Goal: Task Accomplishment & Management: Manage account settings

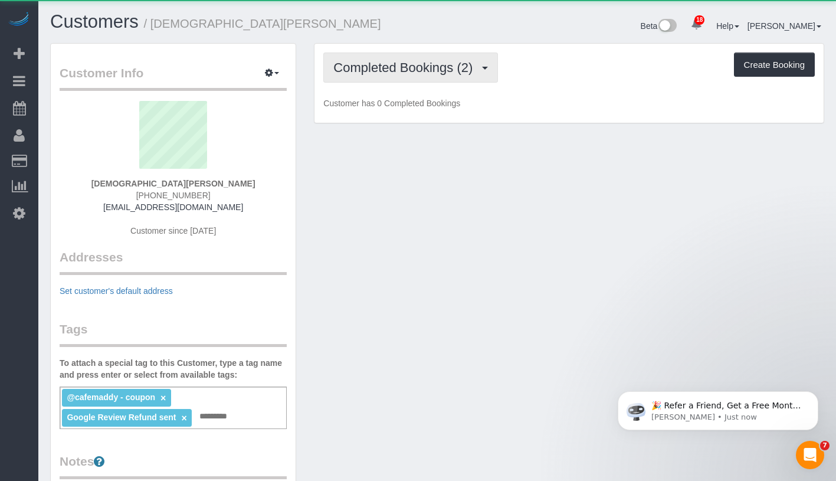
click at [425, 65] on span "Completed Bookings (2)" at bounding box center [405, 67] width 145 height 15
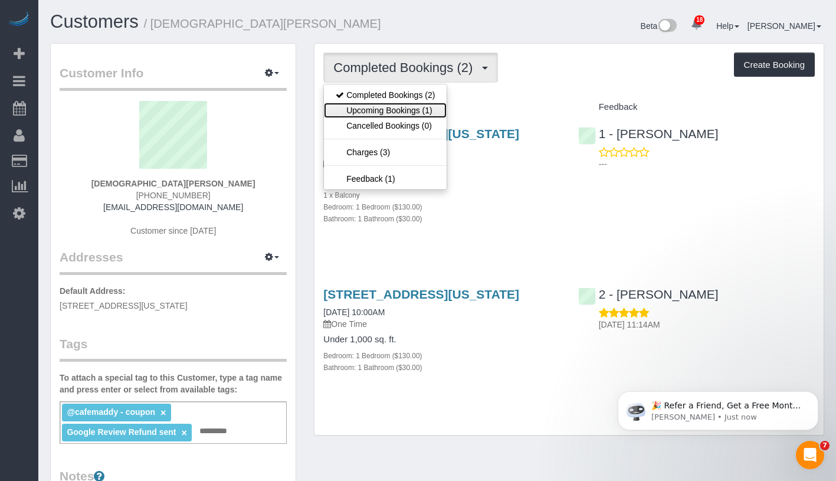
click at [406, 110] on link "Upcoming Bookings (1)" at bounding box center [385, 110] width 123 height 15
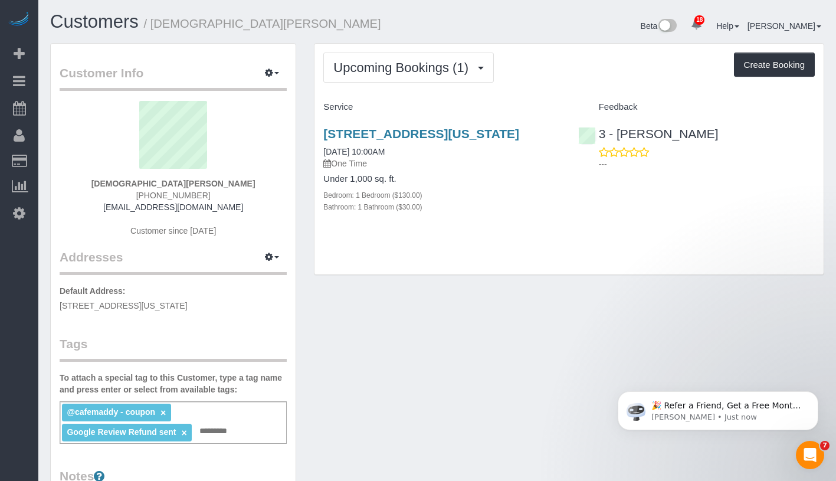
click at [405, 125] on div "70 W 37th Street,, Unit 1508, New York, NY 10018 09/14/2025 10:00AM One Time Un…" at bounding box center [441, 176] width 254 height 119
click at [399, 140] on link "70 W 37th Street,, Unit 1508, New York, NY 10018" at bounding box center [421, 134] width 196 height 14
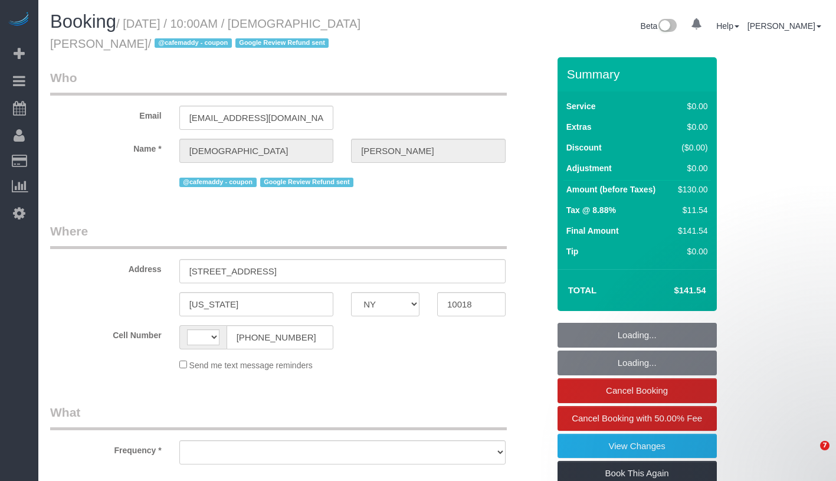
select select "NY"
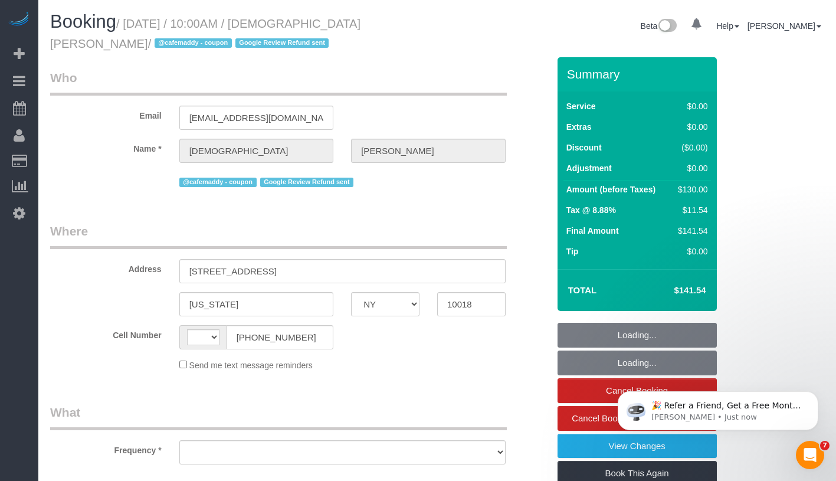
select select "string:[GEOGRAPHIC_DATA]"
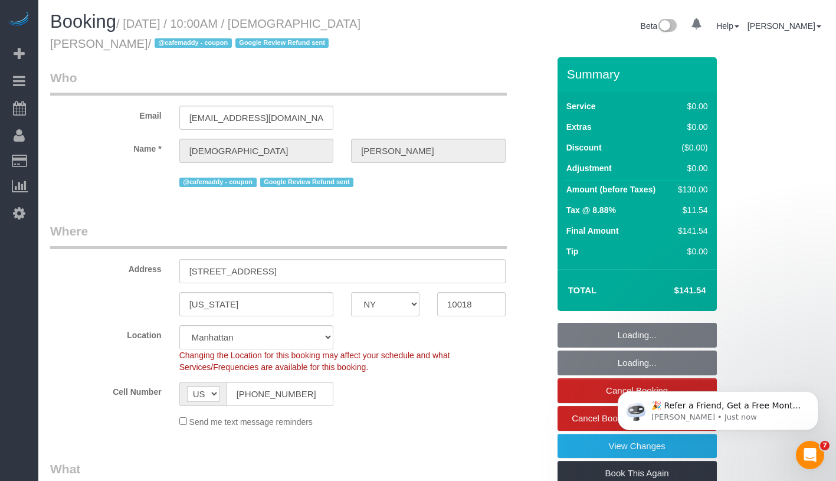
select select "string:stripe-pm_1S57In4VGloSiKo7UTkH29u6"
select select "number:58"
select select "number:71"
select select "number:15"
select select "number:5"
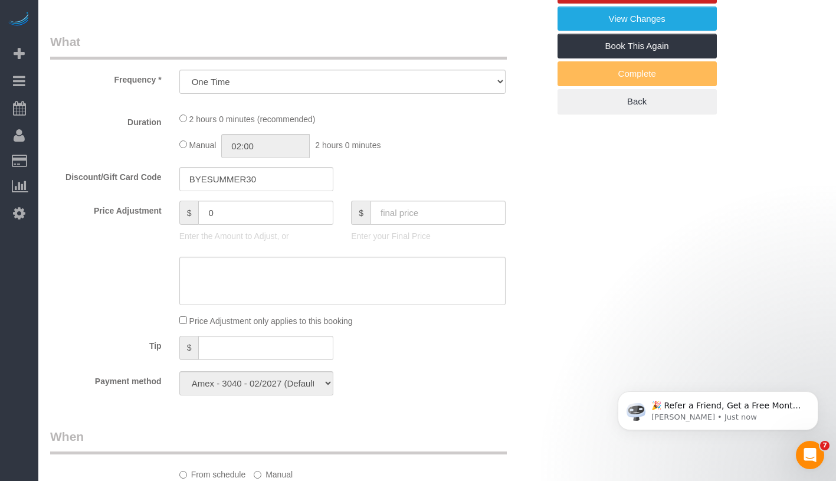
select select "object:1472"
select select "1"
select select "spot1"
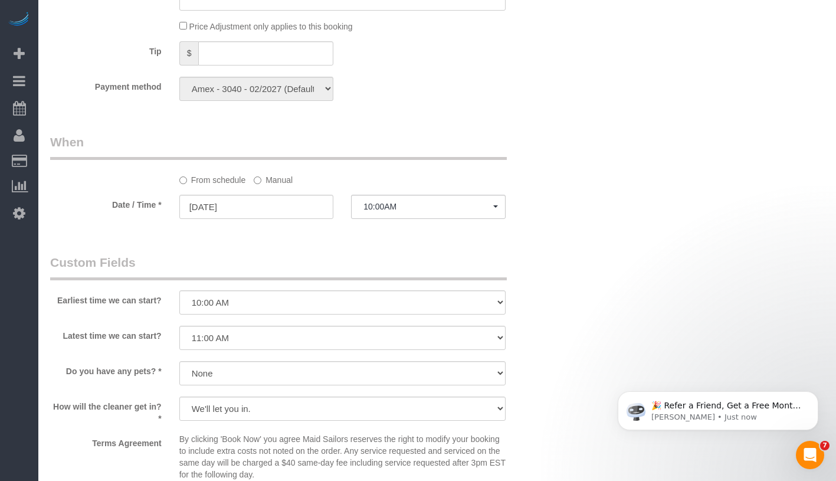
select select "1"
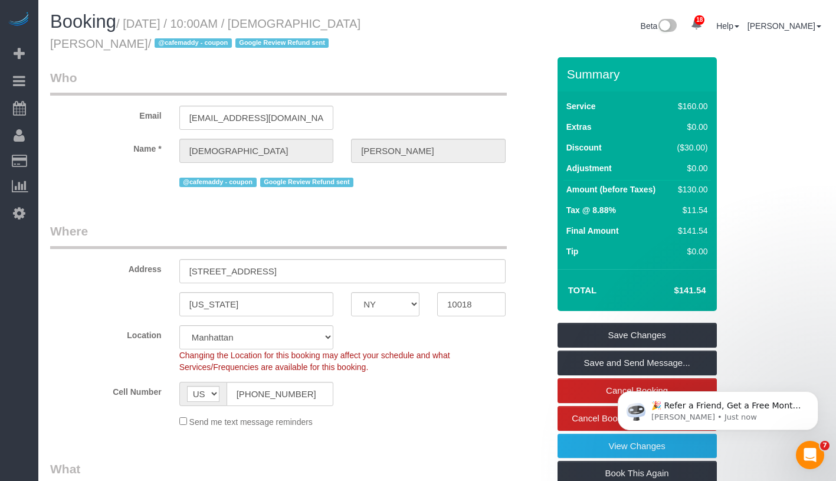
drag, startPoint x: 308, startPoint y: 27, endPoint x: 379, endPoint y: 25, distance: 71.4
click at [360, 25] on small "/ September 14, 2025 / 10:00AM / Christian Kwan / @cafemaddy - coupon Google Re…" at bounding box center [205, 33] width 310 height 33
drag, startPoint x: 309, startPoint y: 24, endPoint x: 396, endPoint y: 24, distance: 86.7
click at [360, 24] on small "/ September 14, 2025 / 10:00AM / Christian Kwan / @cafemaddy - coupon Google Re…" at bounding box center [205, 33] width 310 height 33
copy small "Christian Kwan /"
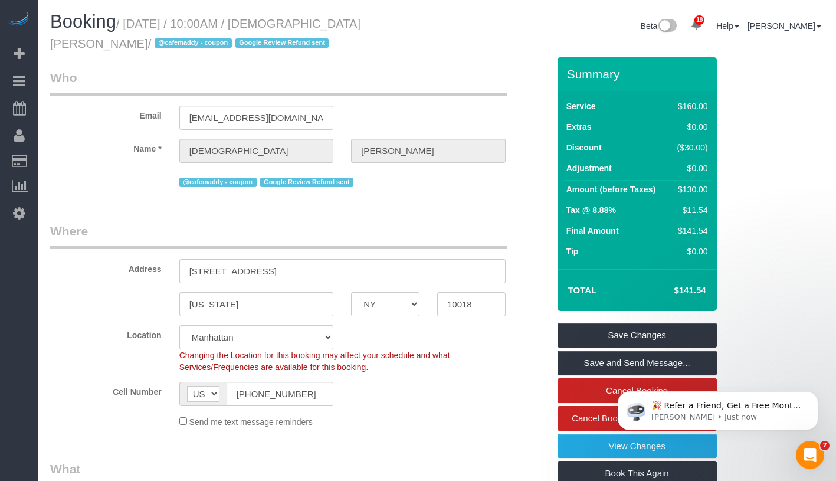
drag, startPoint x: 135, startPoint y: 22, endPoint x: 403, endPoint y: 21, distance: 268.4
click at [403, 21] on h1 "Booking / September 14, 2025 / 10:00AM / Christian Kwan / @cafemaddy - coupon G…" at bounding box center [239, 32] width 378 height 40
copy small "September 14, 2025 / 10:00AM / Christian Kwan /"
click at [287, 398] on input "(323) 573-6920" at bounding box center [279, 394] width 107 height 24
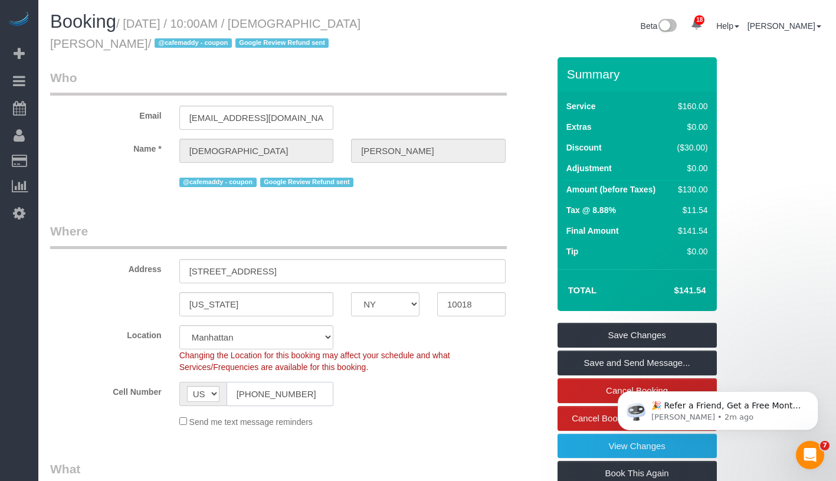
click at [287, 398] on input "(323) 573-6920" at bounding box center [279, 394] width 107 height 24
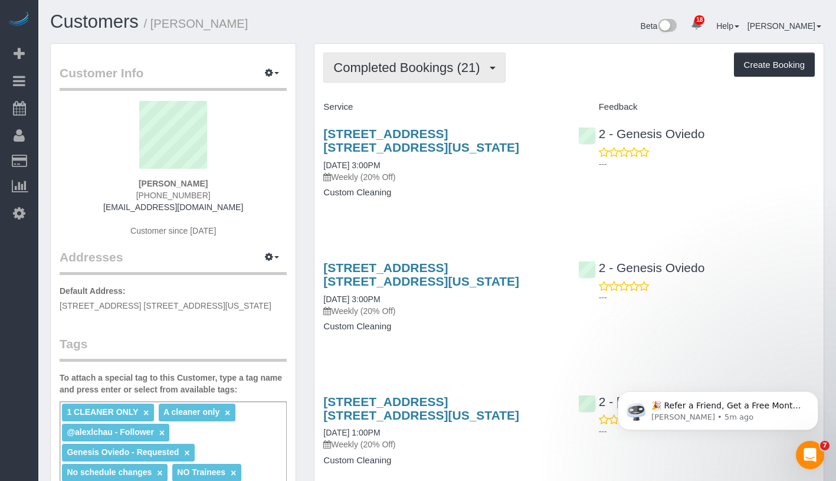
drag, startPoint x: 400, startPoint y: 68, endPoint x: 396, endPoint y: 85, distance: 17.0
click at [400, 68] on span "Completed Bookings (21)" at bounding box center [409, 67] width 152 height 15
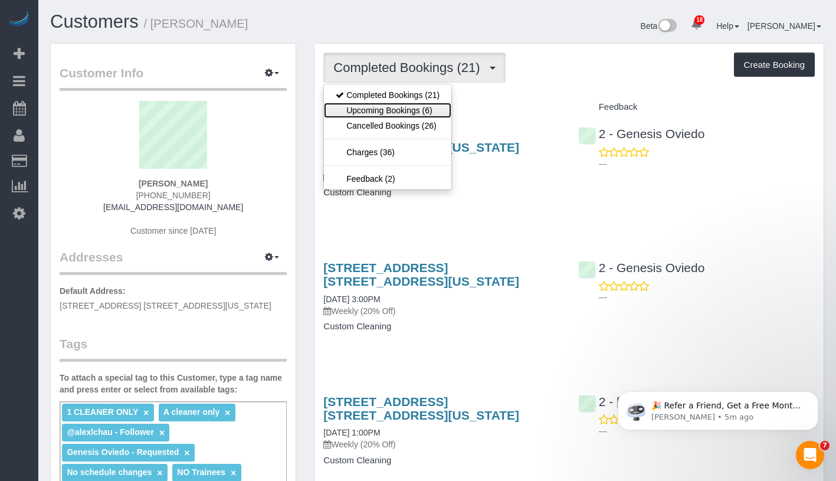
click at [402, 104] on link "Upcoming Bookings (6)" at bounding box center [387, 110] width 127 height 15
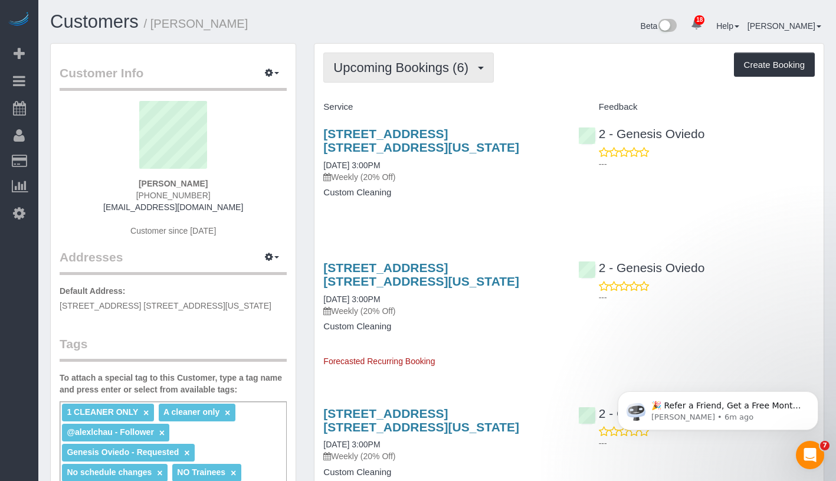
click at [412, 72] on span "Upcoming Bookings (6)" at bounding box center [403, 67] width 141 height 15
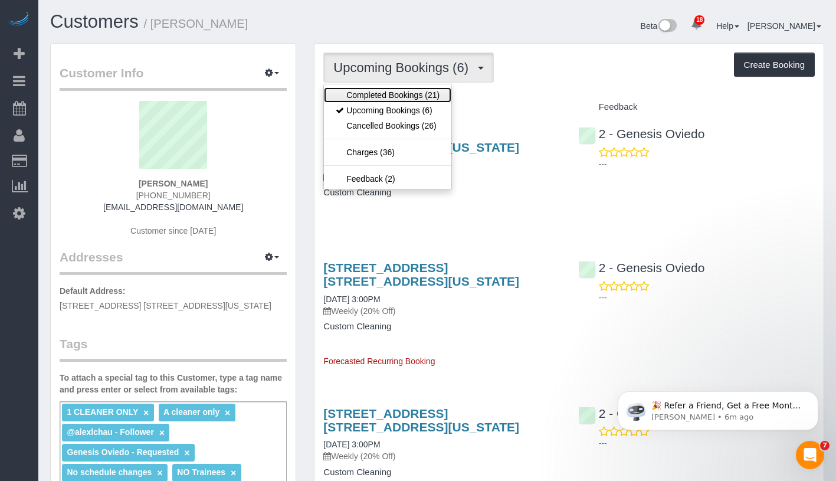
click at [403, 100] on link "Completed Bookings (21)" at bounding box center [387, 94] width 127 height 15
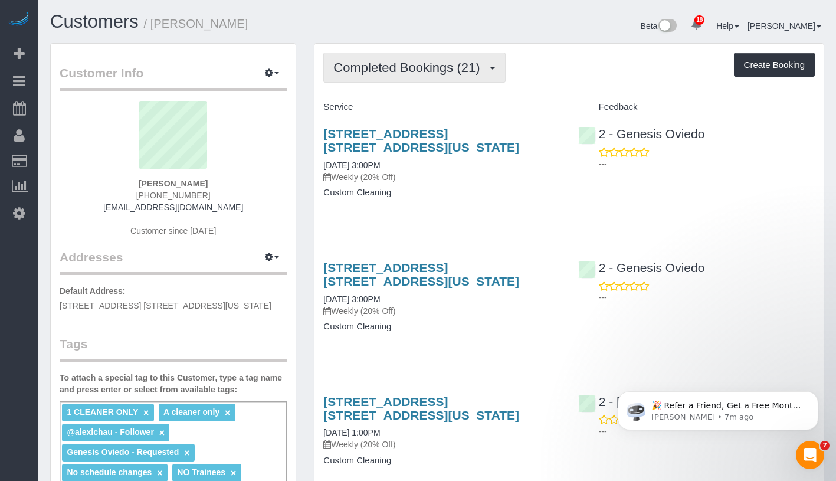
click at [450, 67] on span "Completed Bookings (21)" at bounding box center [409, 67] width 152 height 15
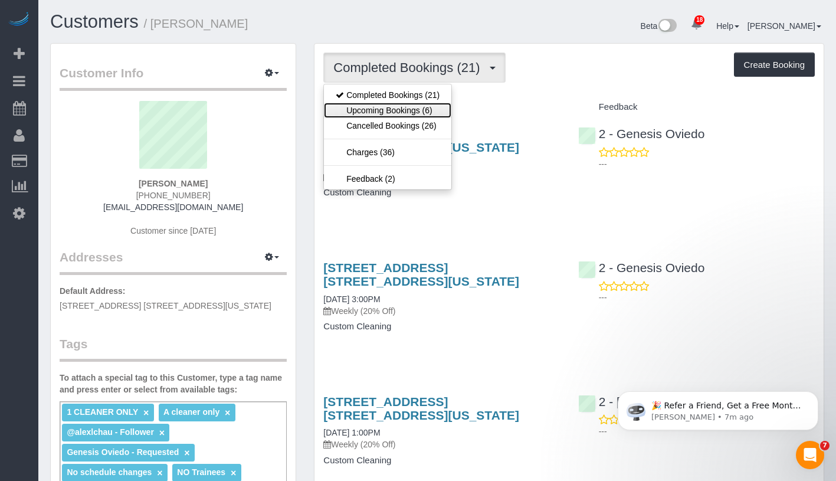
click at [424, 115] on link "Upcoming Bookings (6)" at bounding box center [387, 110] width 127 height 15
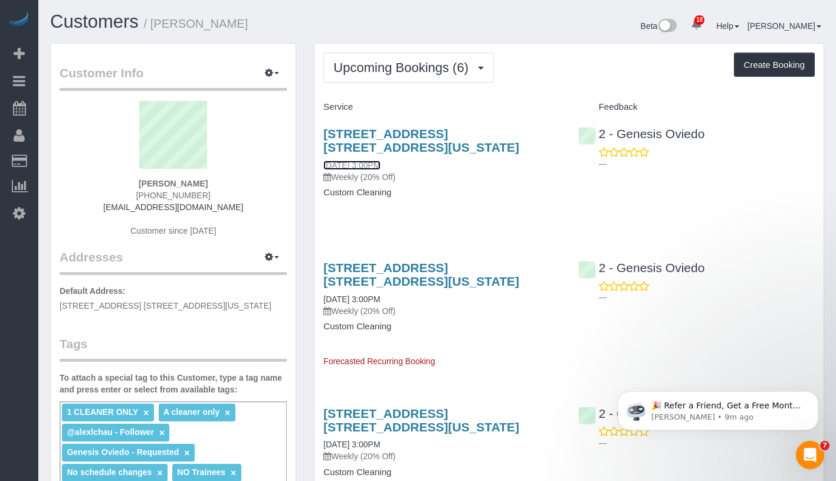
click at [370, 165] on link "[DATE] 3:00PM" at bounding box center [351, 164] width 57 height 9
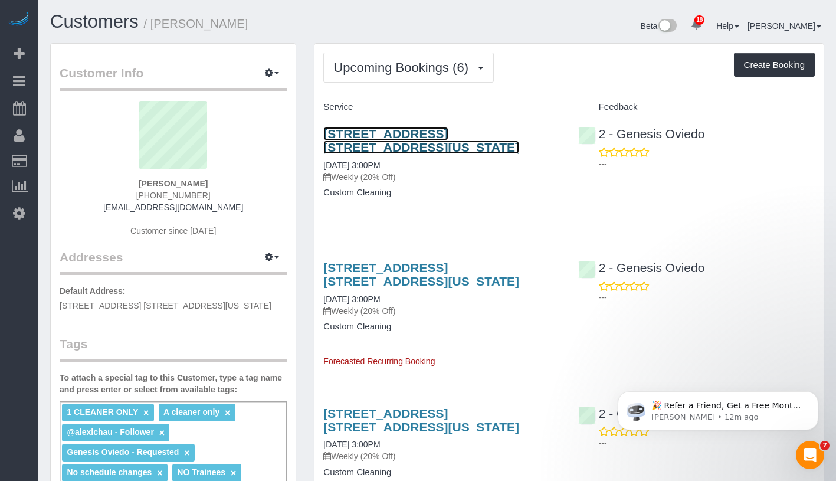
click at [398, 137] on link "300 East 33rd Street, Apt. 15a, New York, NY 10016" at bounding box center [421, 140] width 196 height 27
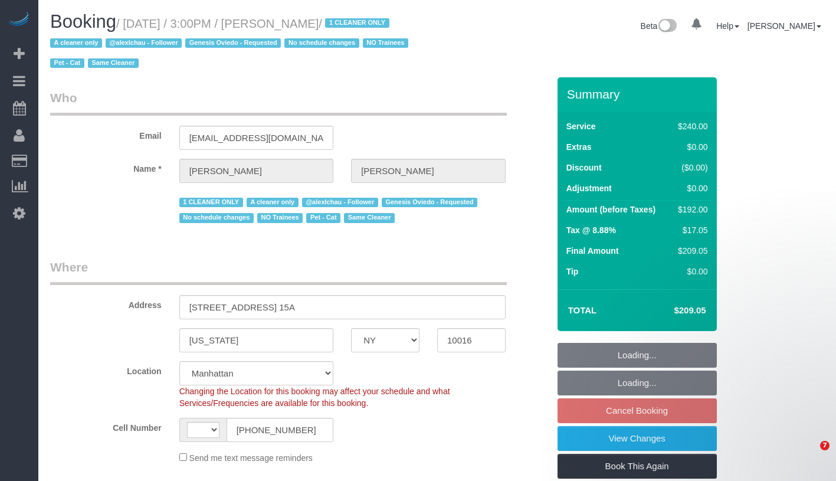
select select "NY"
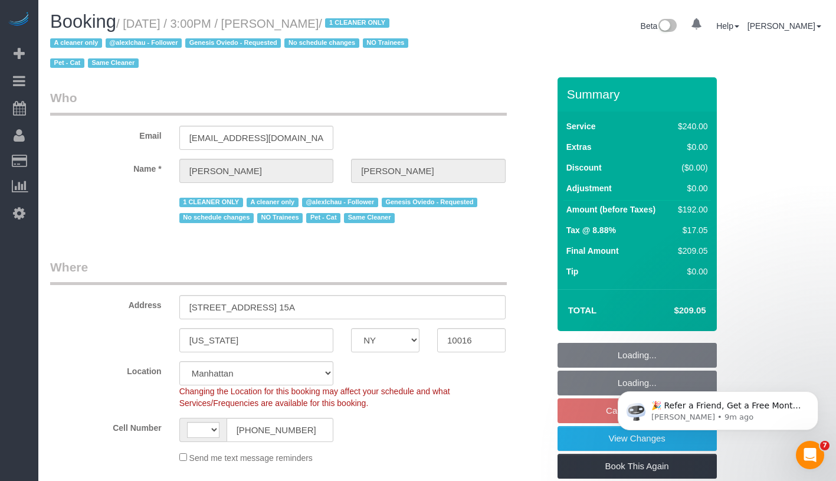
select select "string:[GEOGRAPHIC_DATA]"
select select "object:1090"
select select "string:stripe-pm_1Plthk4VGloSiKo7PmW1aOcP"
select select "180"
select select "spot7"
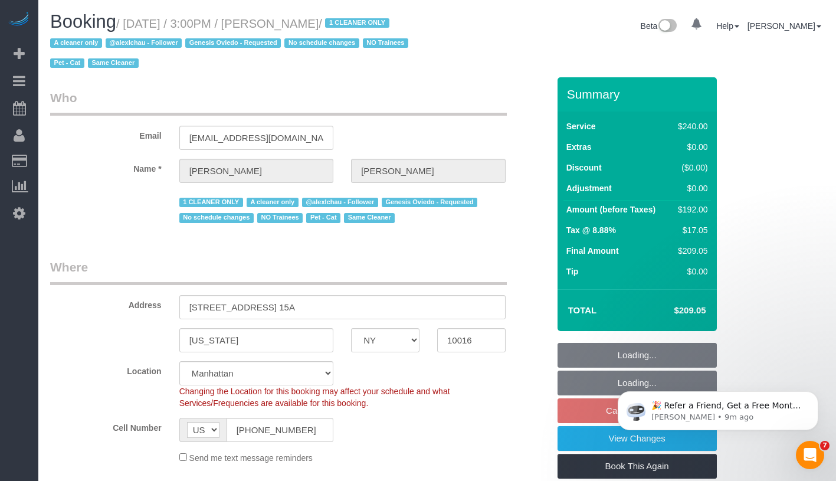
select select "number:89"
select select "number:90"
select select "number:14"
select select "number:5"
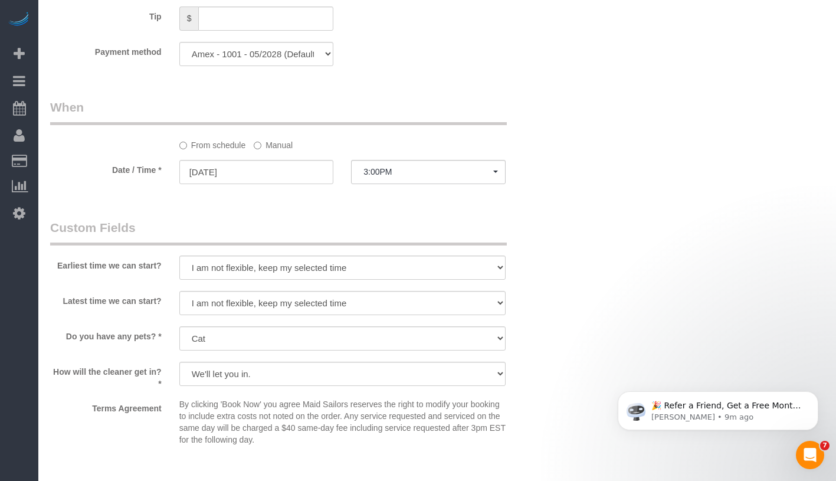
scroll to position [908, 0]
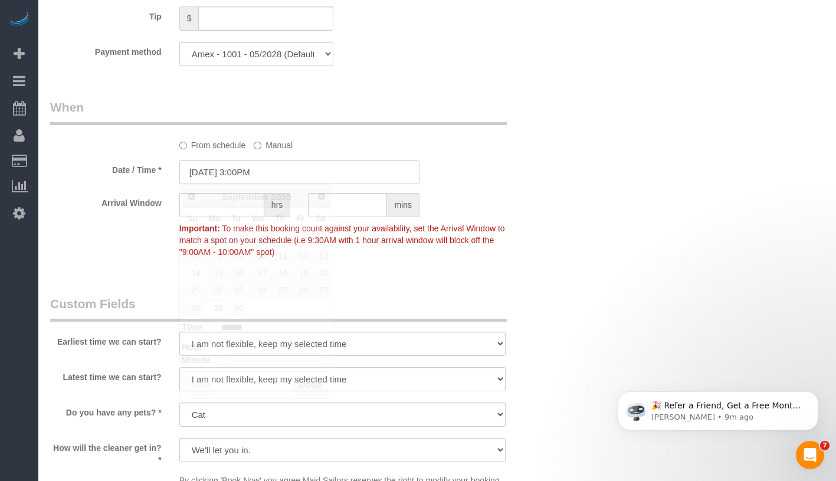
click at [317, 172] on input "09/29/2025 3:00PM" at bounding box center [299, 172] width 240 height 24
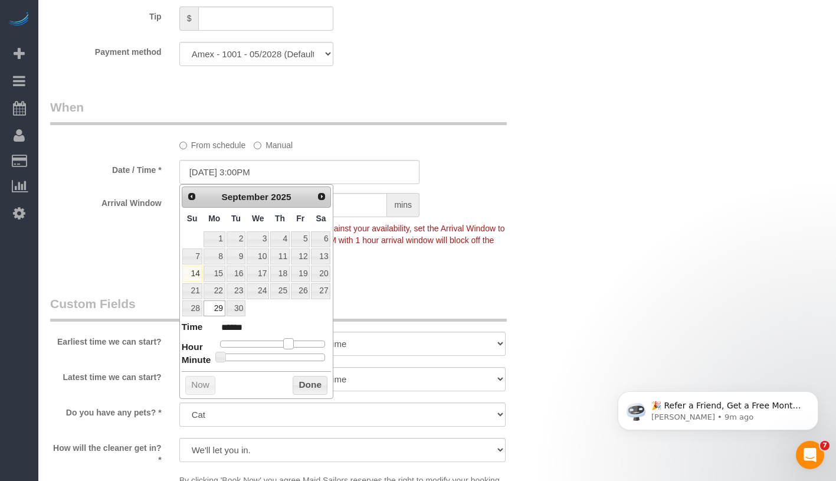
type input "09/29/2025 2:00PM"
type input "******"
type input "09/29/2025 1:00PM"
type input "******"
drag, startPoint x: 290, startPoint y: 342, endPoint x: 281, endPoint y: 343, distance: 9.5
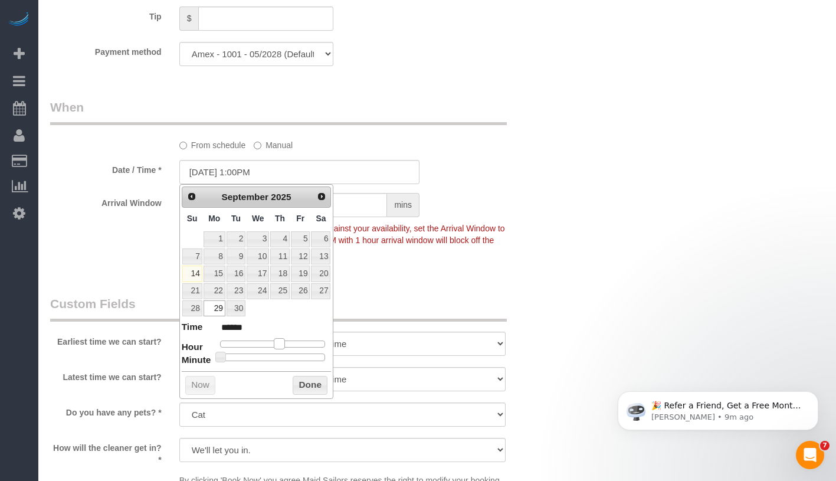
click at [281, 343] on span at bounding box center [279, 343] width 11 height 11
click at [313, 381] on button "Done" at bounding box center [310, 385] width 35 height 19
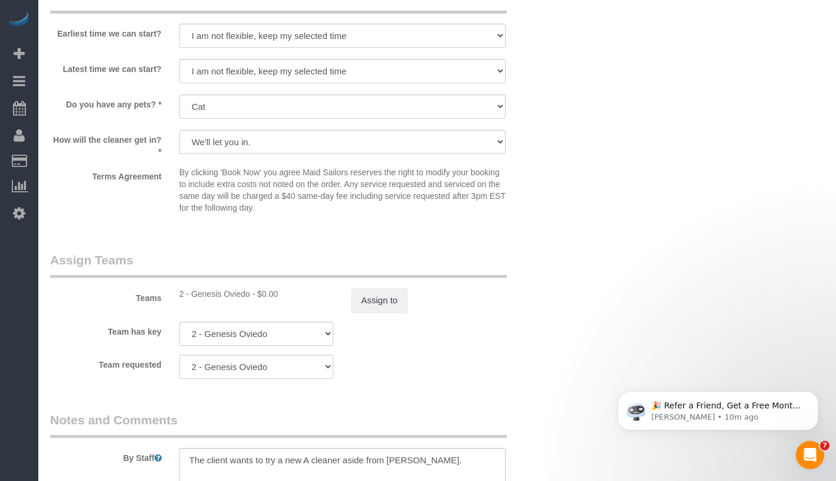
scroll to position [1390, 0]
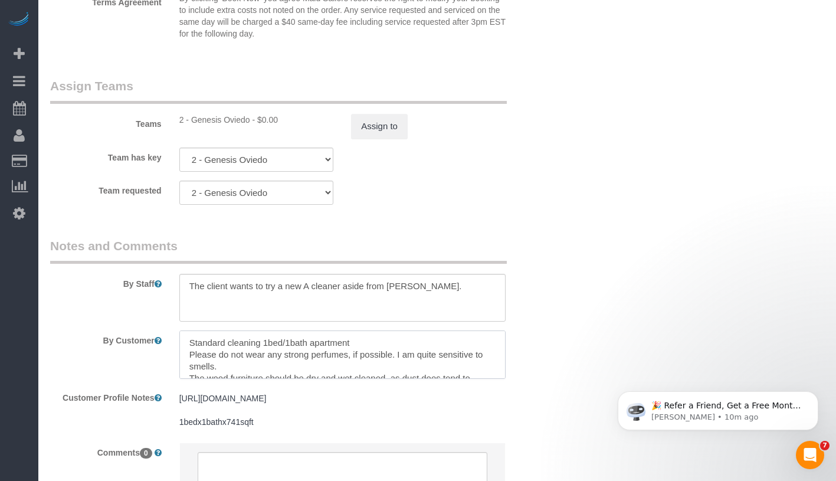
drag, startPoint x: 223, startPoint y: 344, endPoint x: 183, endPoint y: 344, distance: 39.5
click at [183, 344] on textarea at bounding box center [342, 354] width 326 height 48
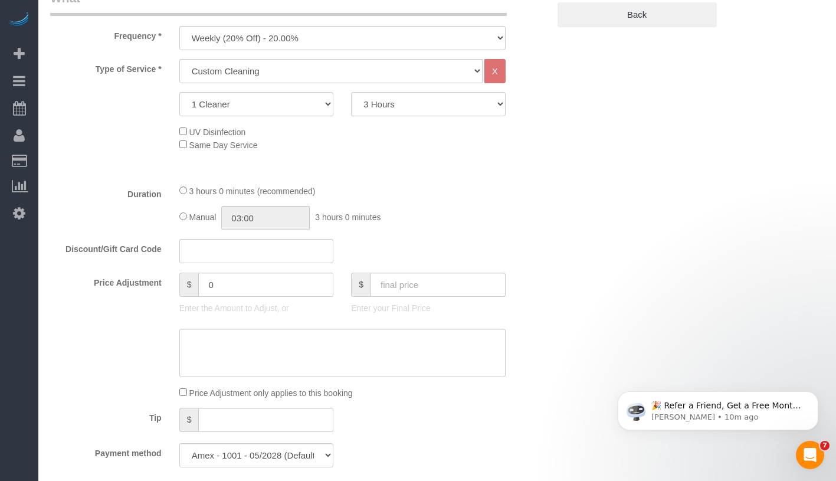
scroll to position [317, 0]
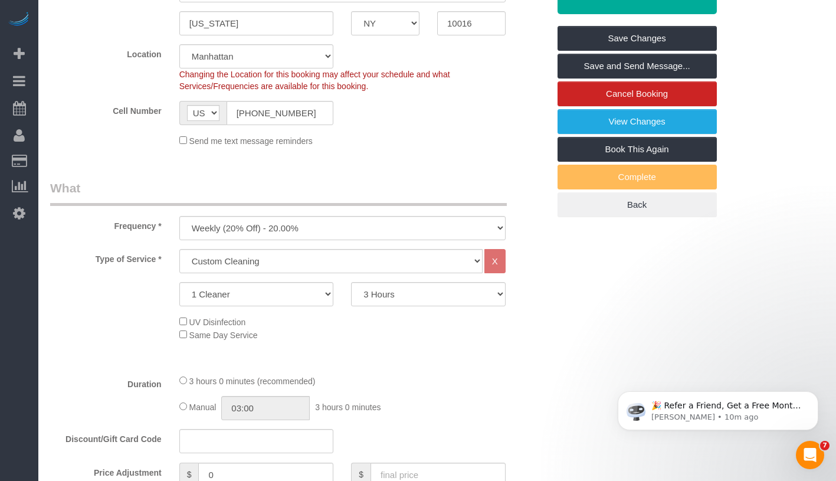
type textarea "Deep cleaning 1bed/1bath apartment Please do not wear any strong perfumes, if p…"
click at [457, 295] on select "2 Hours 2.5 Hours 3 Hours 3.5 Hours 4 Hours 4.5 Hours 5 Hours 5.5 Hours 6 Hours…" at bounding box center [428, 294] width 155 height 24
select select "210"
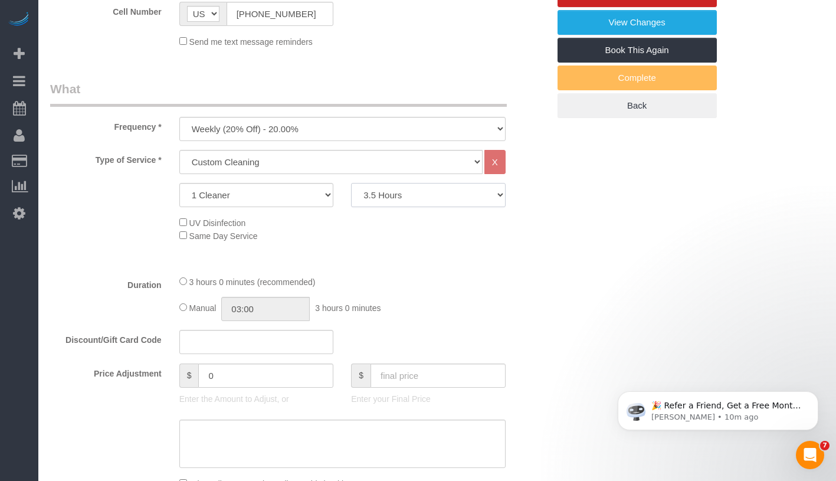
scroll to position [448, 0]
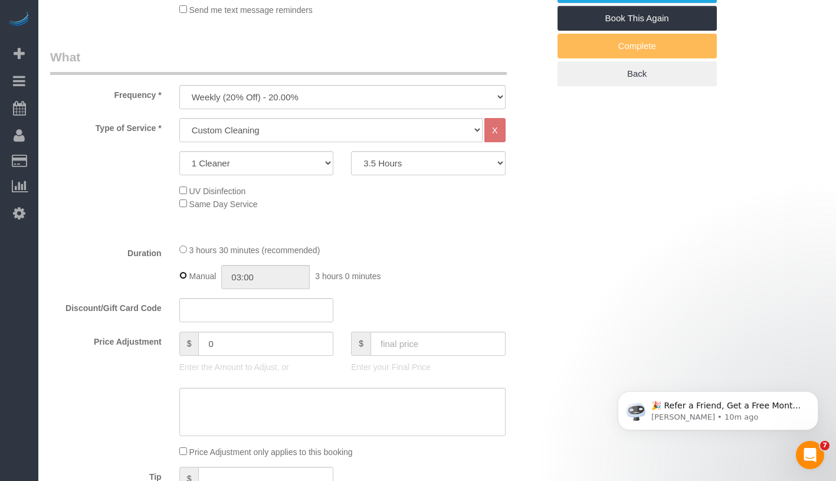
type input "03:30"
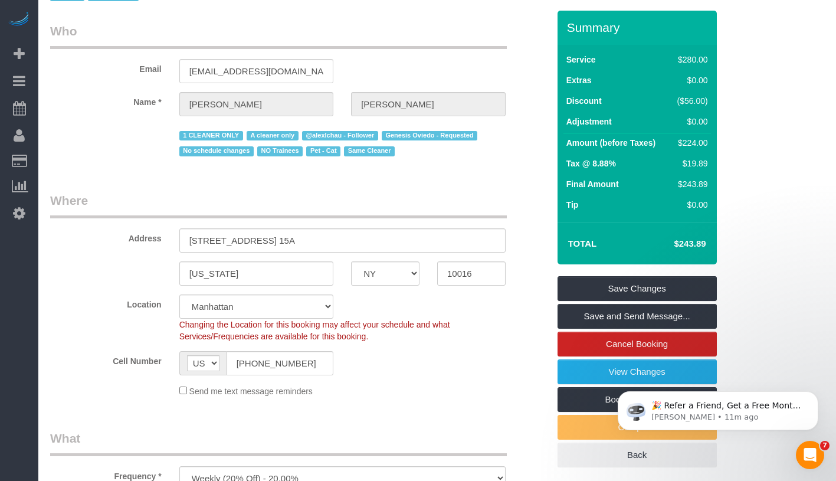
scroll to position [42, 0]
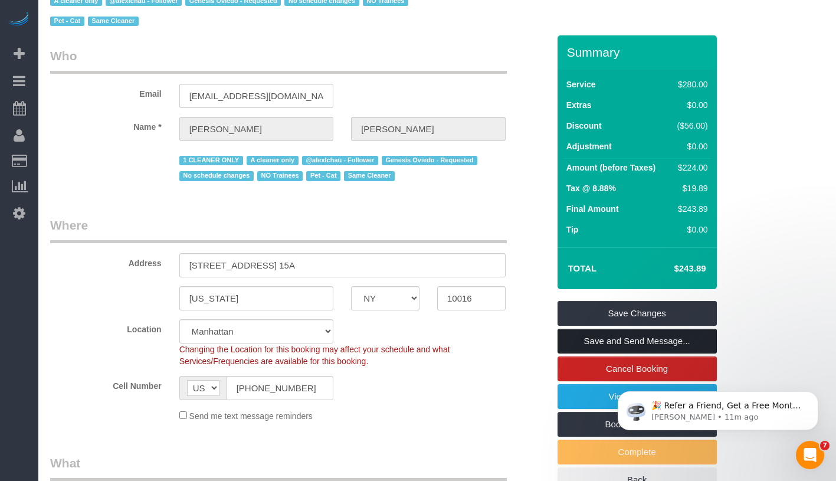
click at [694, 343] on link "Save and Send Message..." at bounding box center [636, 341] width 159 height 25
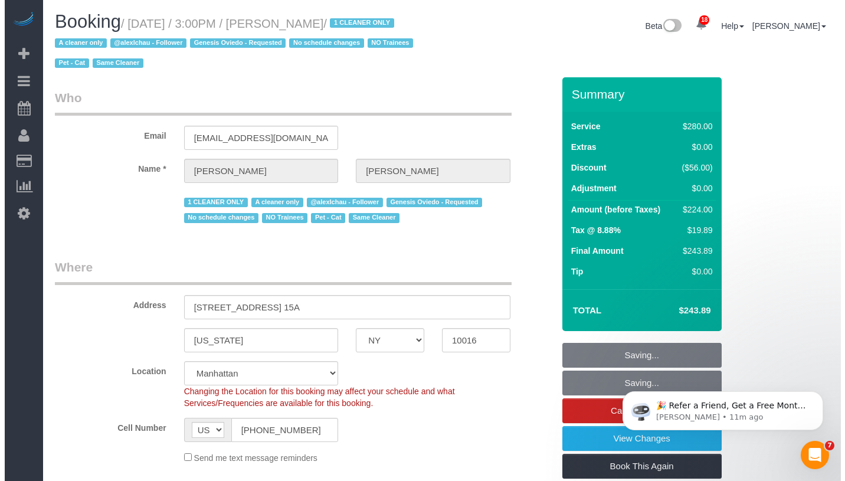
scroll to position [0, 0]
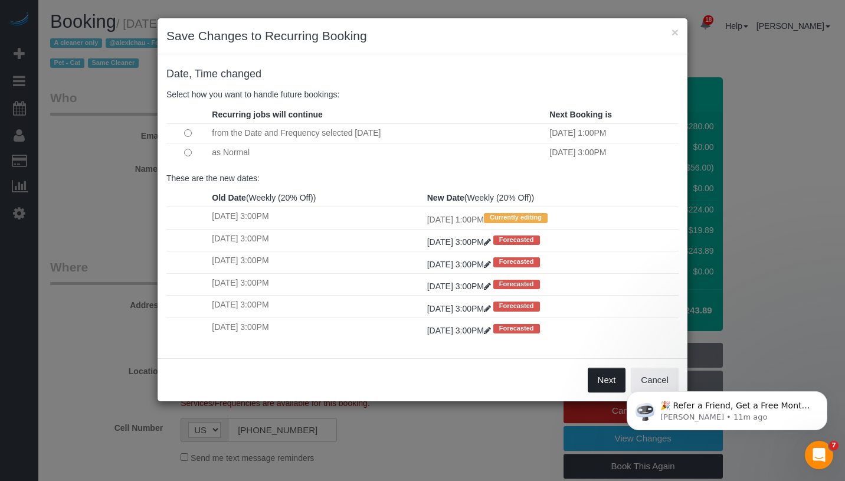
click at [596, 377] on button "Next" at bounding box center [606, 379] width 38 height 25
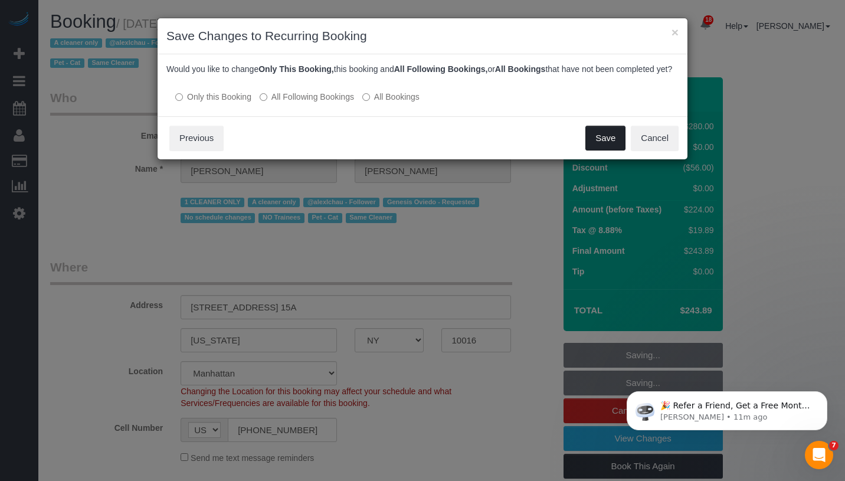
click at [610, 150] on button "Save" at bounding box center [605, 138] width 40 height 25
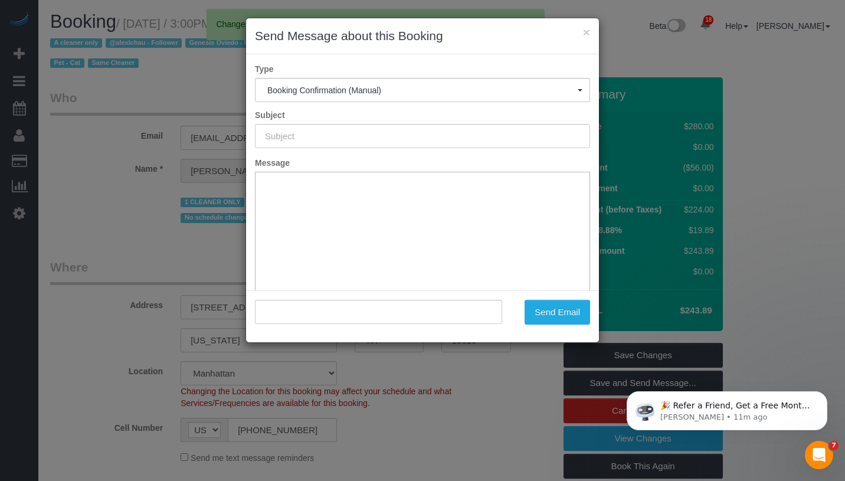
type input "Cleaning Confirmed for 09/29/2025 at 1:00pm"
type input ""Jane Lipnitsky" <janeliplmhc@gmail.com>"
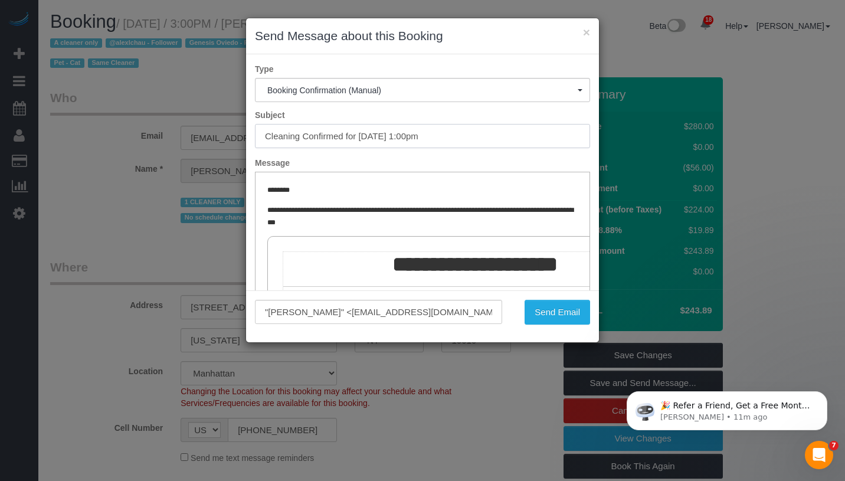
drag, startPoint x: 355, startPoint y: 136, endPoint x: 470, endPoint y: 138, distance: 115.0
click at [470, 138] on input "Cleaning Confirmed for 09/29/2025 at 1:00pm" at bounding box center [422, 136] width 335 height 24
click at [578, 318] on button "Send Email" at bounding box center [556, 312] width 65 height 25
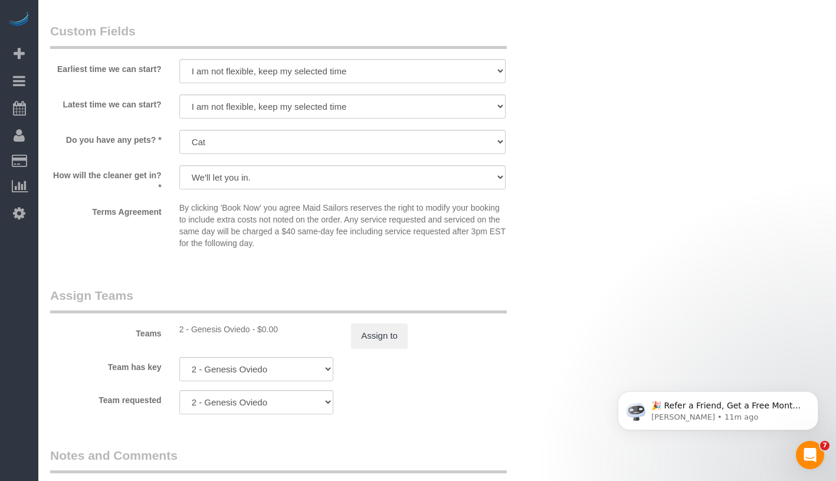
scroll to position [1447, 0]
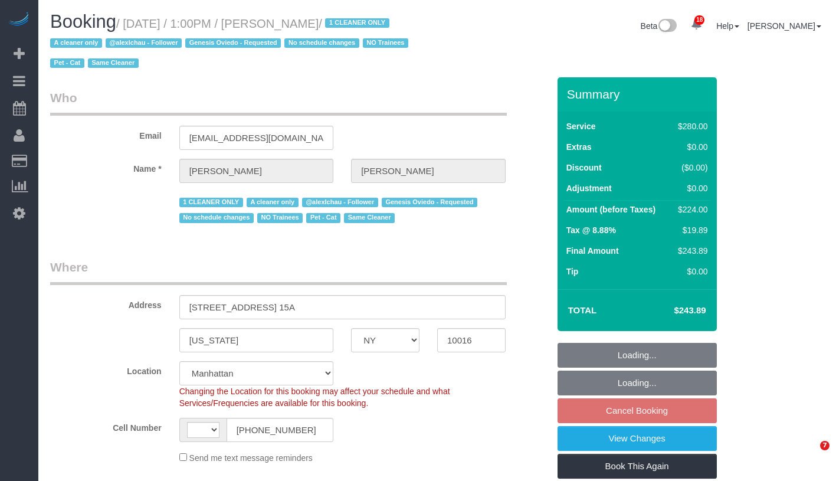
select select "NY"
select select "210"
select select "object:702"
select select "string:[GEOGRAPHIC_DATA]"
select select "number:89"
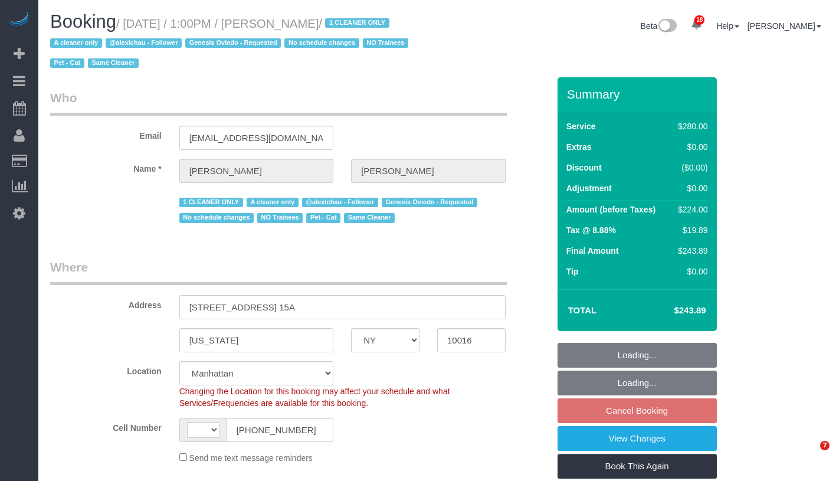
select select "number:90"
select select "number:14"
select select "number:5"
select select "spot5"
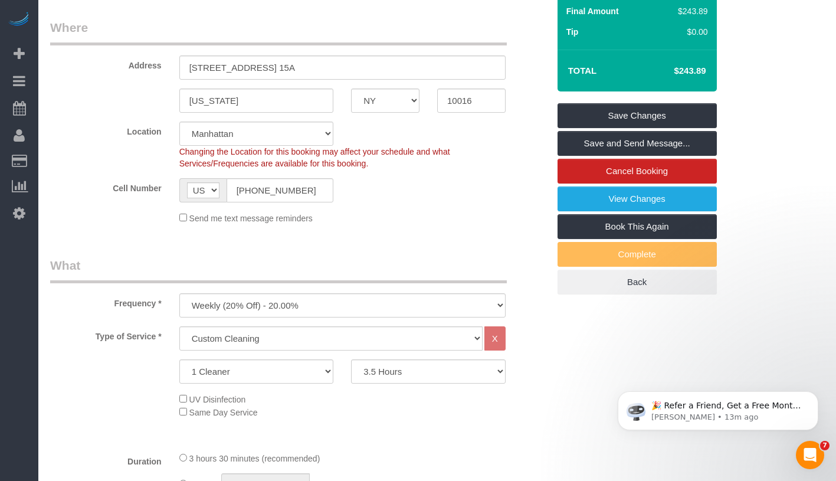
scroll to position [141, 0]
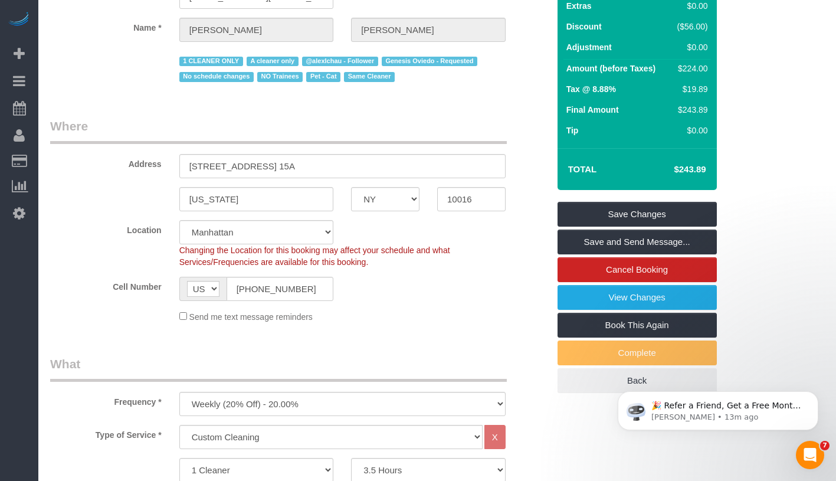
drag, startPoint x: 672, startPoint y: 175, endPoint x: 701, endPoint y: 167, distance: 30.5
click at [701, 167] on td "$243.89" at bounding box center [671, 169] width 77 height 29
drag, startPoint x: 701, startPoint y: 167, endPoint x: 711, endPoint y: 169, distance: 9.5
click at [711, 169] on div "Total $243.89" at bounding box center [636, 169] width 159 height 42
click at [676, 169] on h4 "$243.89" at bounding box center [671, 170] width 67 height 10
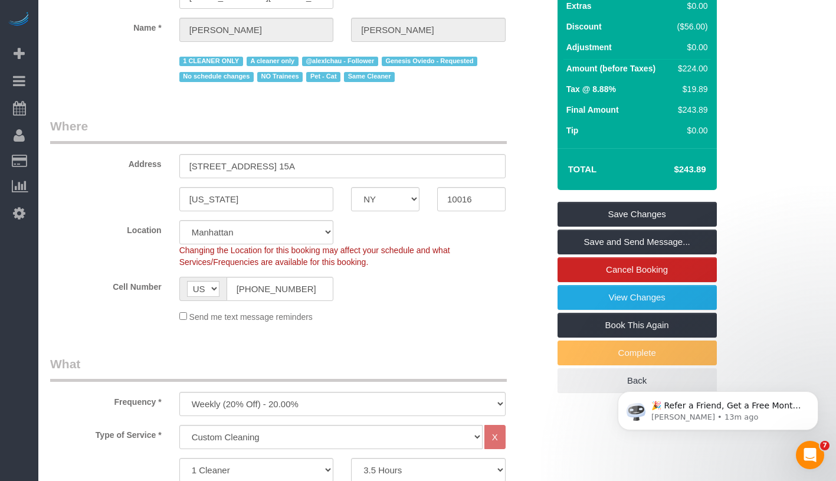
drag, startPoint x: 675, startPoint y: 169, endPoint x: 706, endPoint y: 169, distance: 31.3
click at [706, 169] on td "$243.89" at bounding box center [671, 169] width 77 height 29
copy h4 "$243.89"
